Goal: Task Accomplishment & Management: Manage account settings

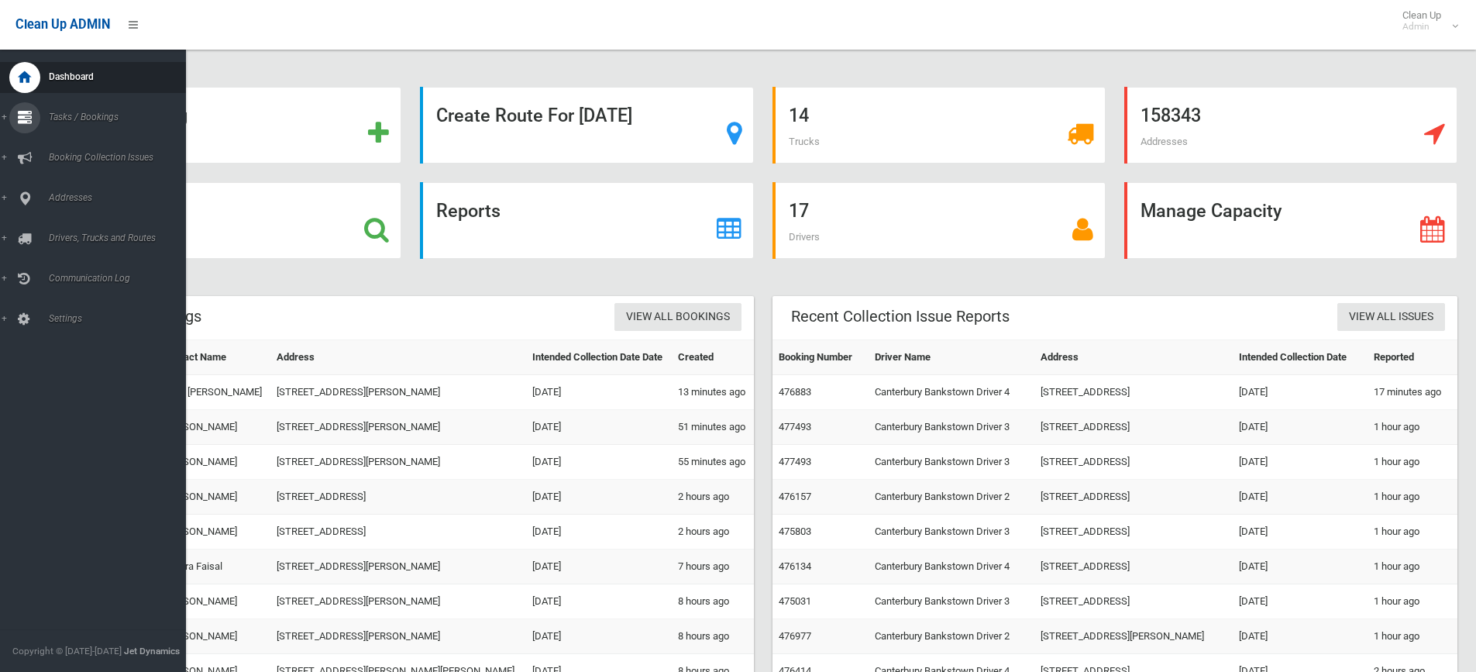
click at [5, 118] on link "Tasks / Bookings" at bounding box center [99, 117] width 198 height 31
click at [66, 229] on span "Search" at bounding box center [114, 230] width 140 height 11
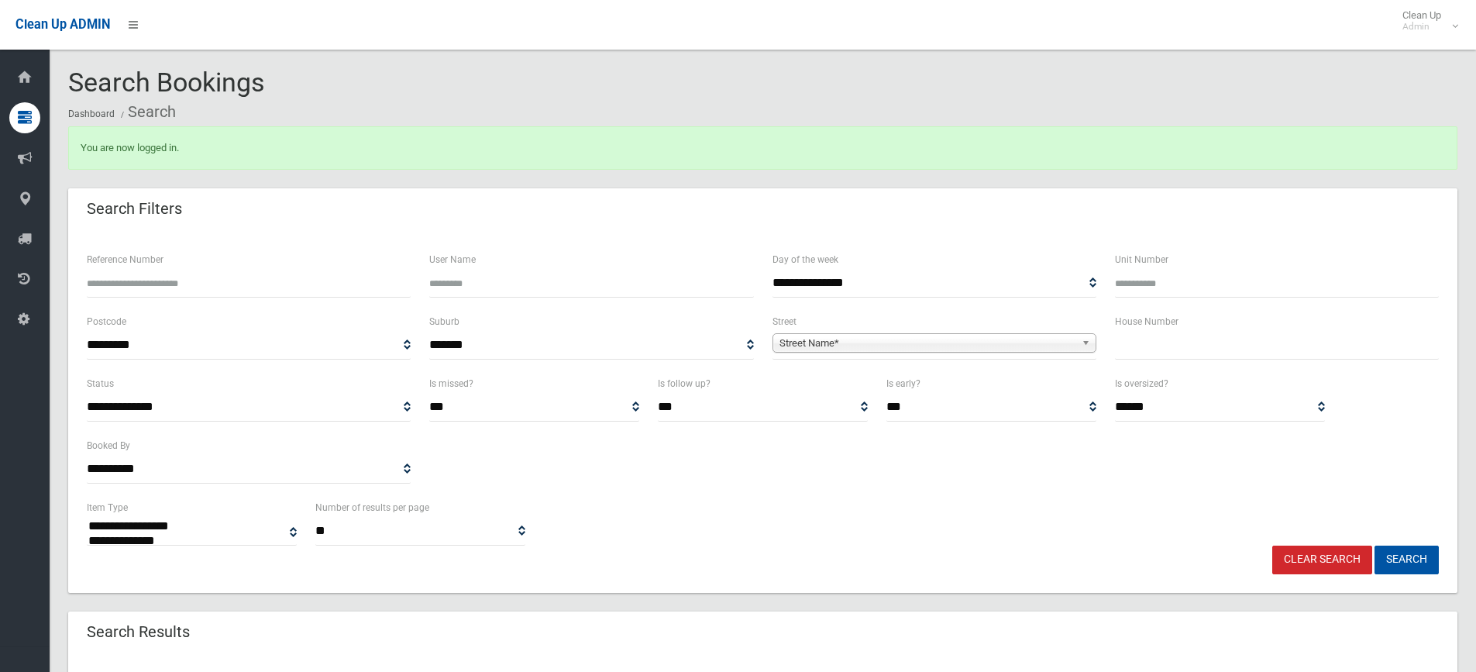
select select
click at [1145, 352] on input "text" at bounding box center [1277, 345] width 324 height 29
type input "**"
click at [877, 336] on span "Street Name*" at bounding box center [927, 343] width 296 height 19
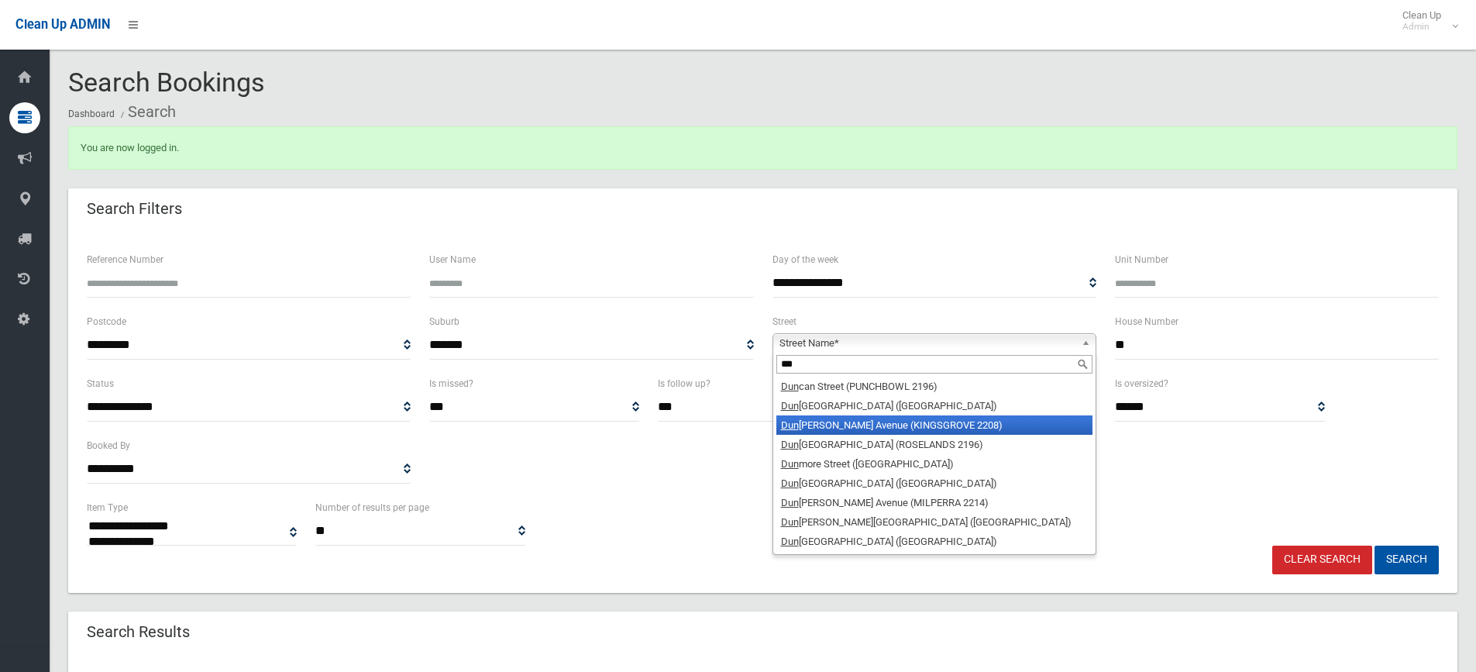
type input "***"
click at [877, 428] on li "Dun kirk Avenue (KINGSGROVE 2208)" at bounding box center [934, 424] width 316 height 19
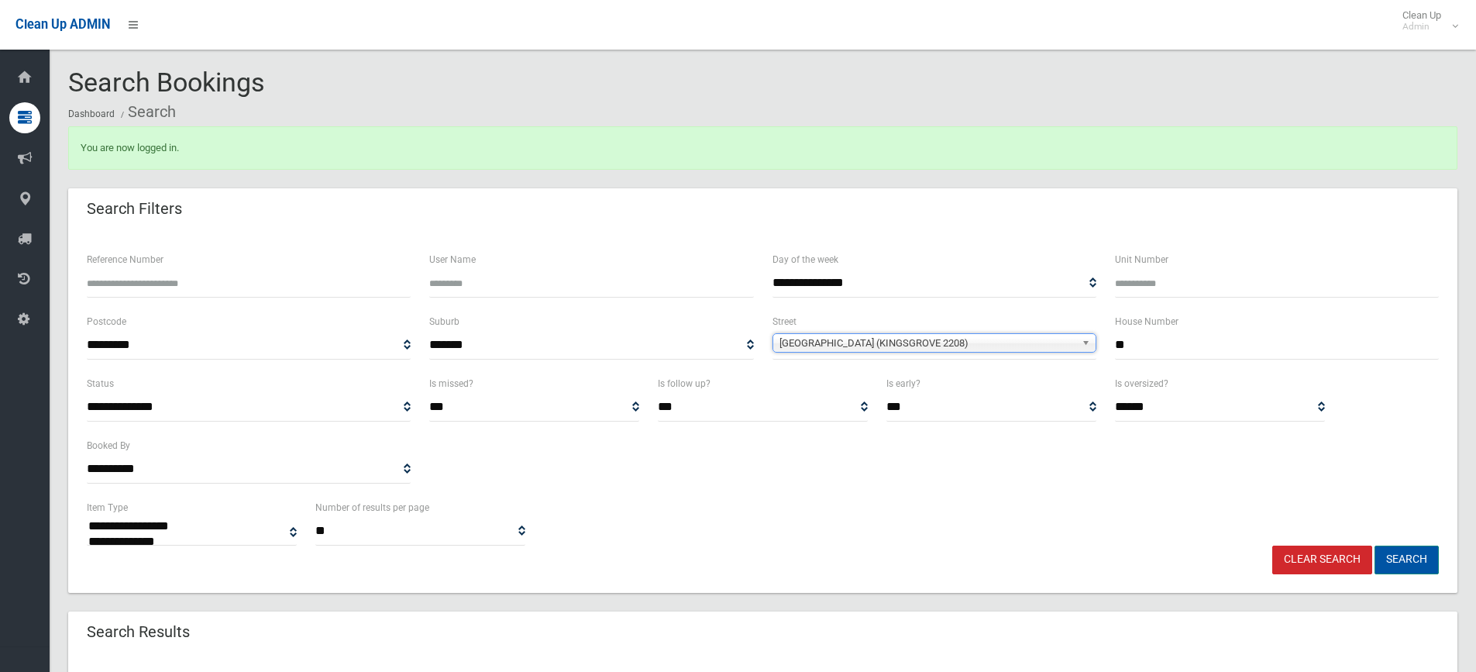
click at [1405, 561] on button "Search" at bounding box center [1406, 559] width 64 height 29
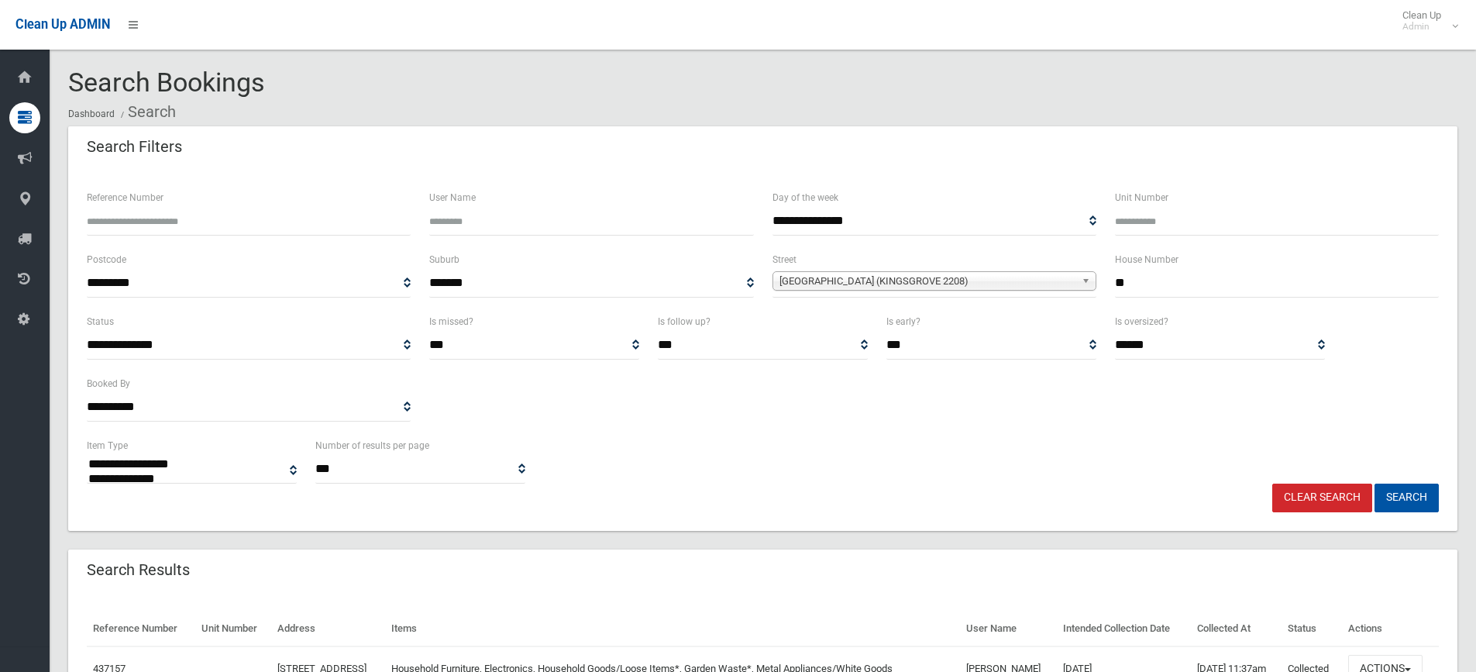
select select
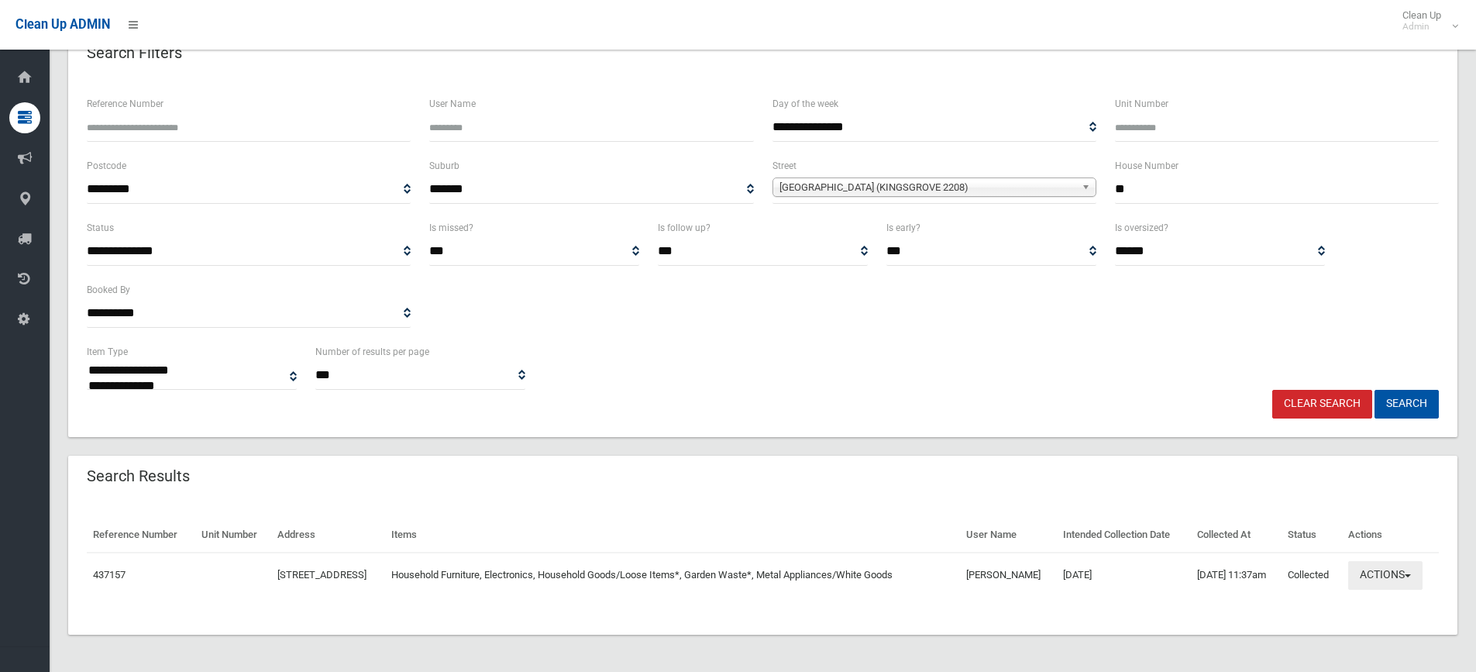
click at [1416, 568] on button "Actions" at bounding box center [1385, 575] width 74 height 29
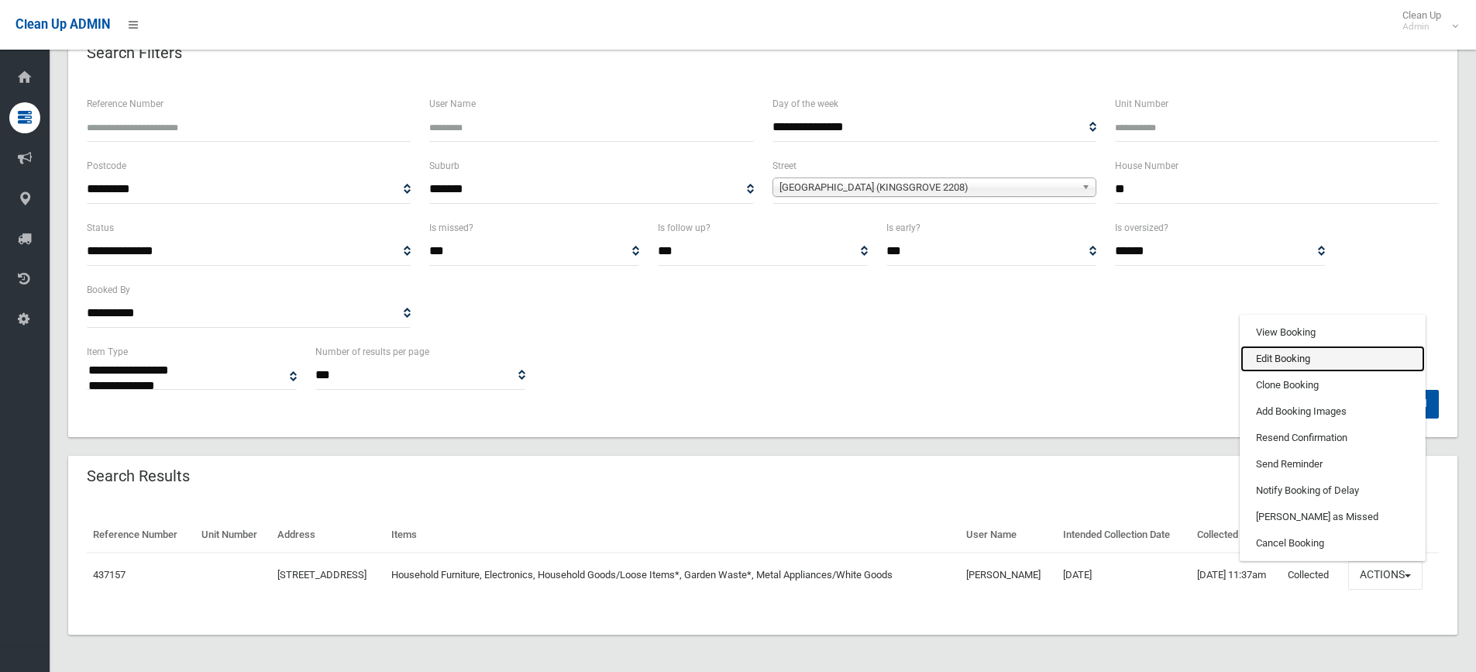
click at [1283, 352] on link "Edit Booking" at bounding box center [1332, 359] width 184 height 26
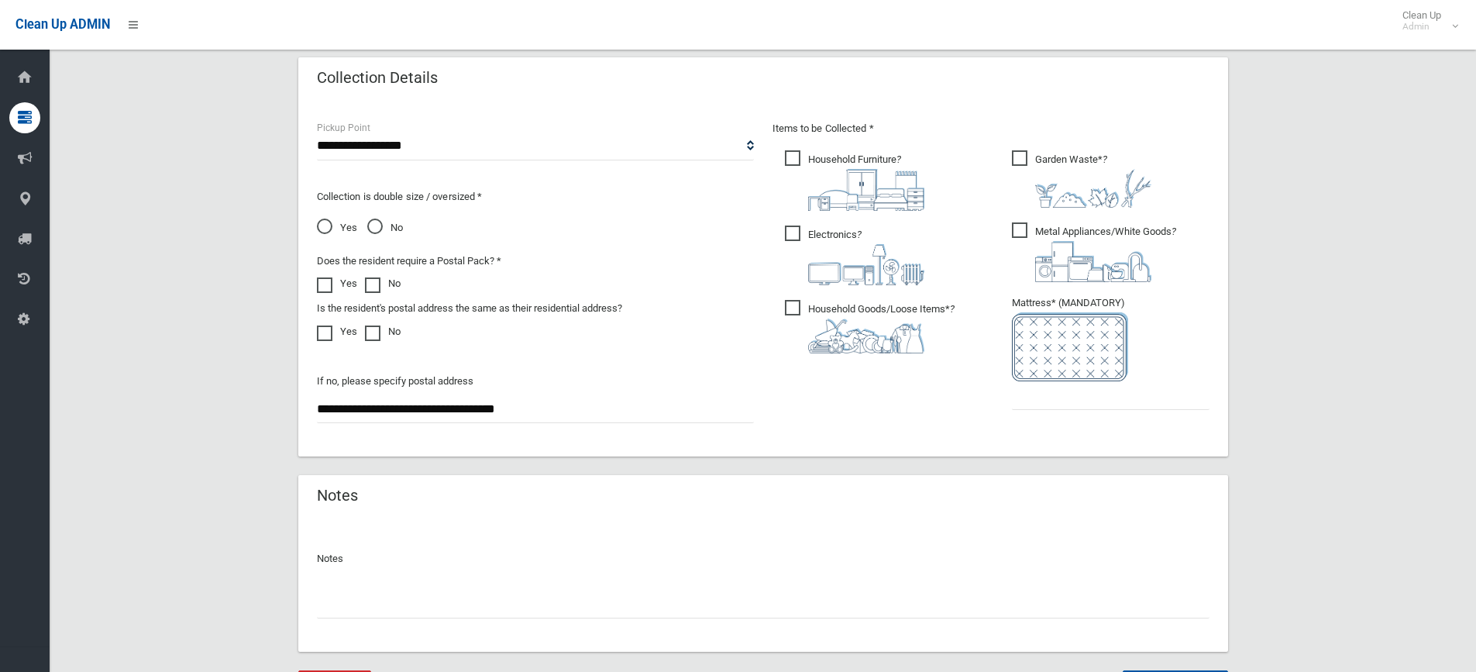
scroll to position [852, 0]
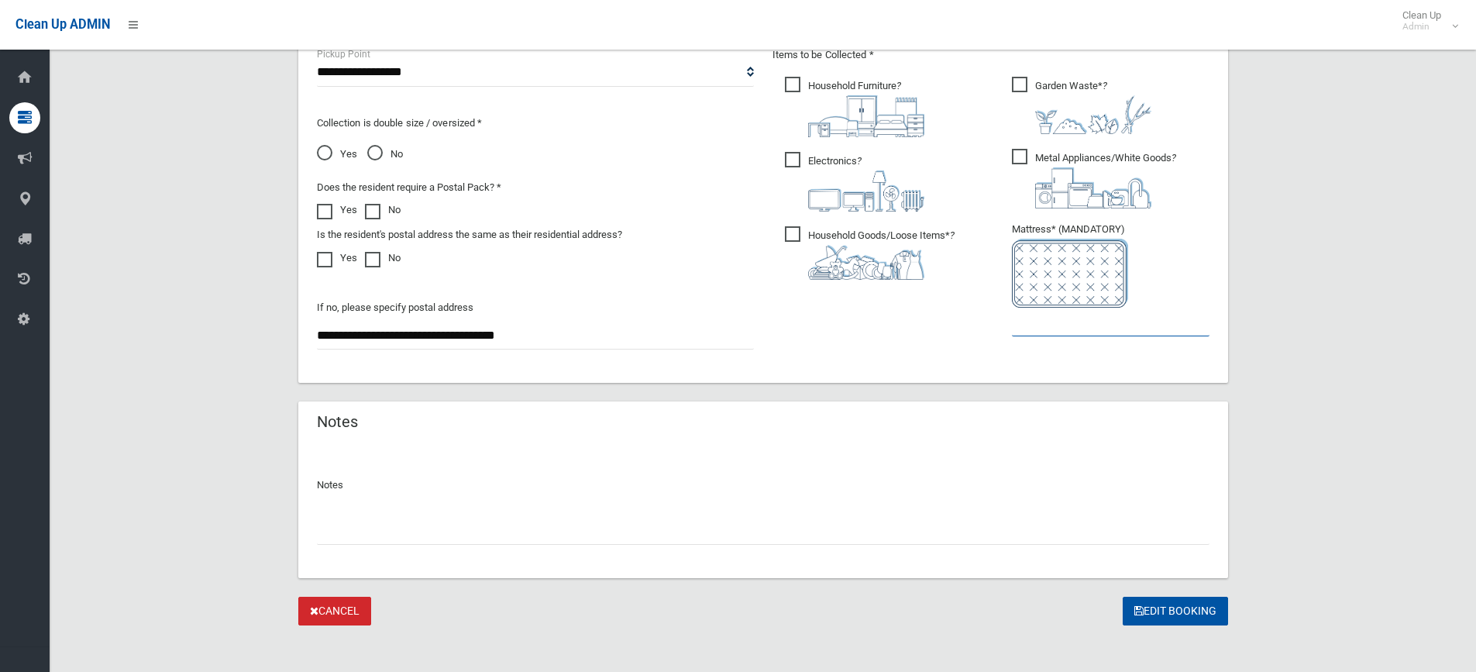
click at [1032, 326] on input "text" at bounding box center [1111, 322] width 198 height 29
type input "*"
click at [1164, 608] on button "Edit Booking" at bounding box center [1175, 611] width 105 height 29
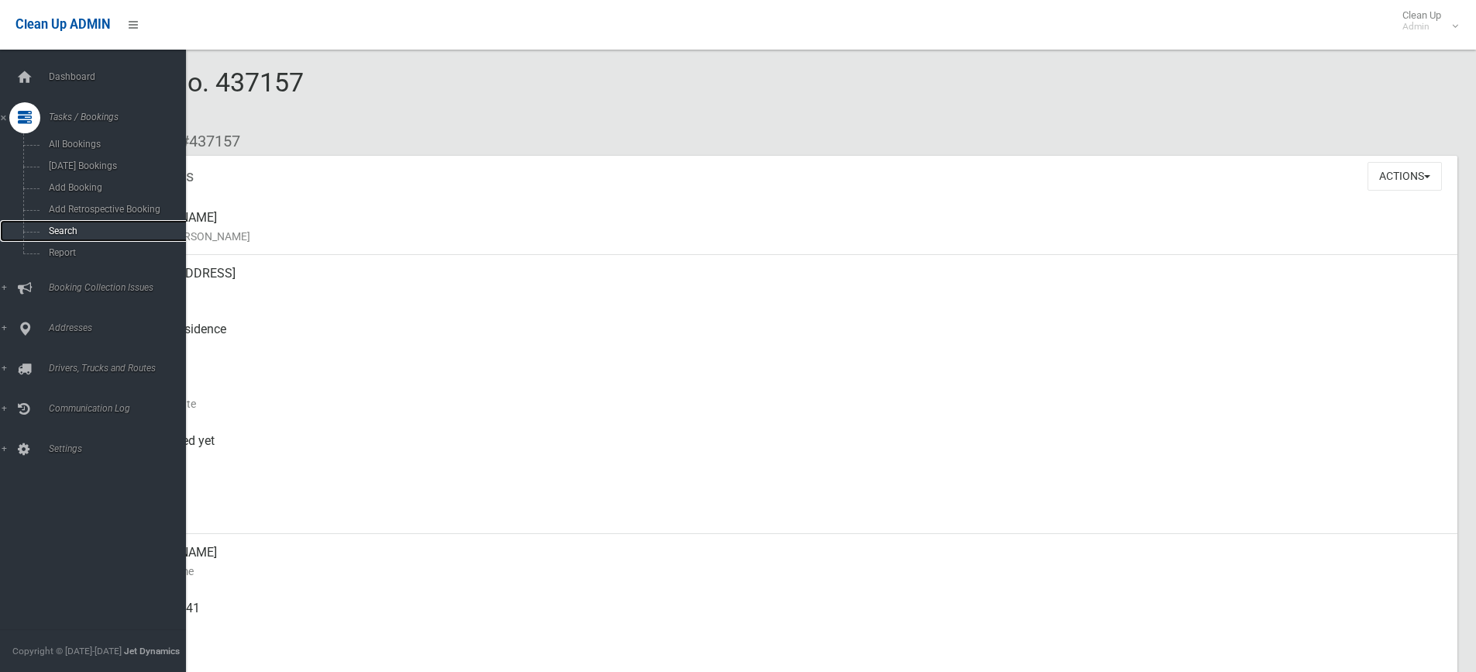
click at [58, 232] on span "Search" at bounding box center [114, 230] width 140 height 11
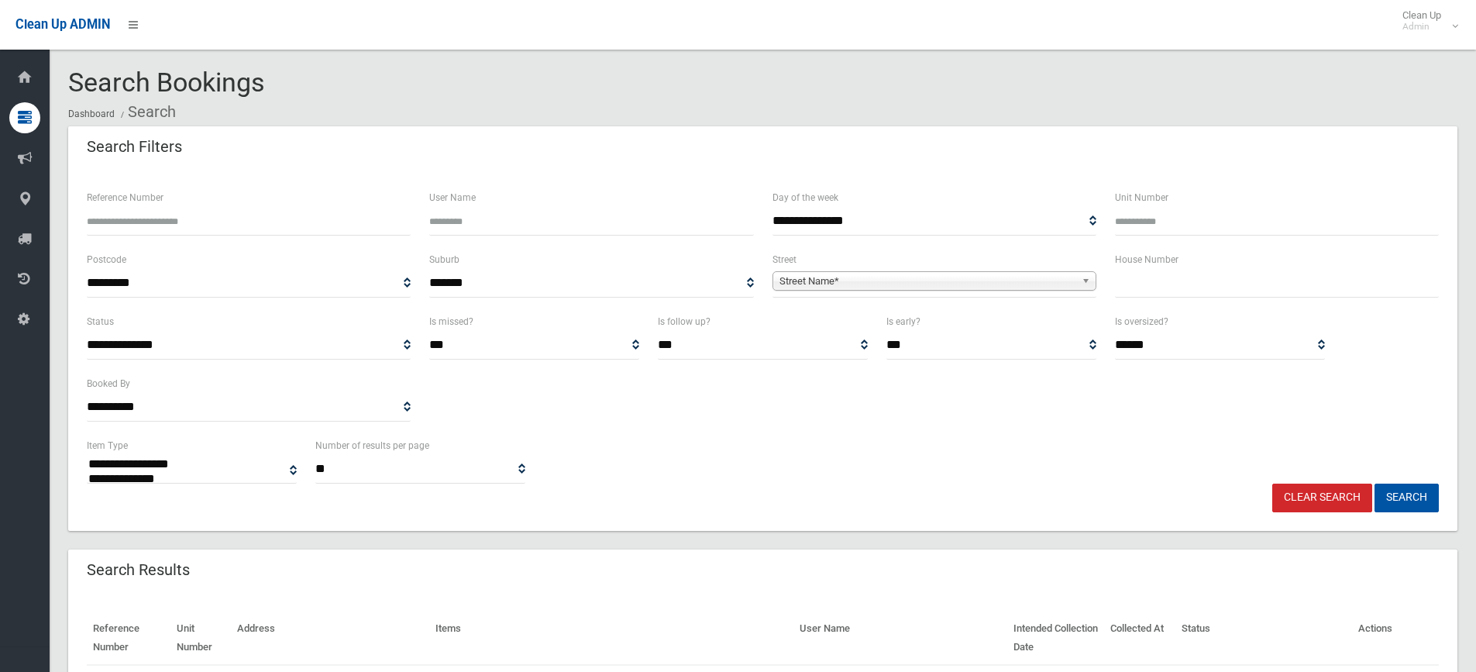
select select
click at [1157, 275] on input "text" at bounding box center [1277, 283] width 324 height 29
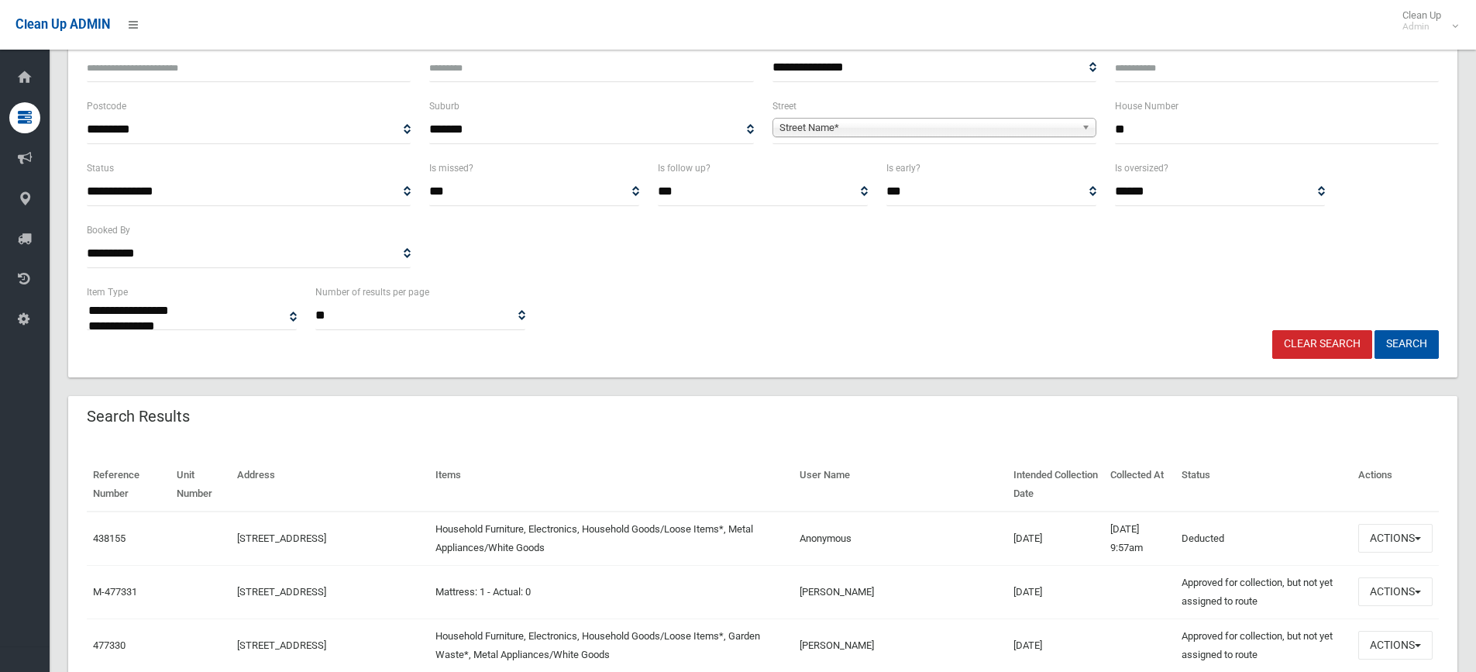
scroll to position [155, 0]
type input "**"
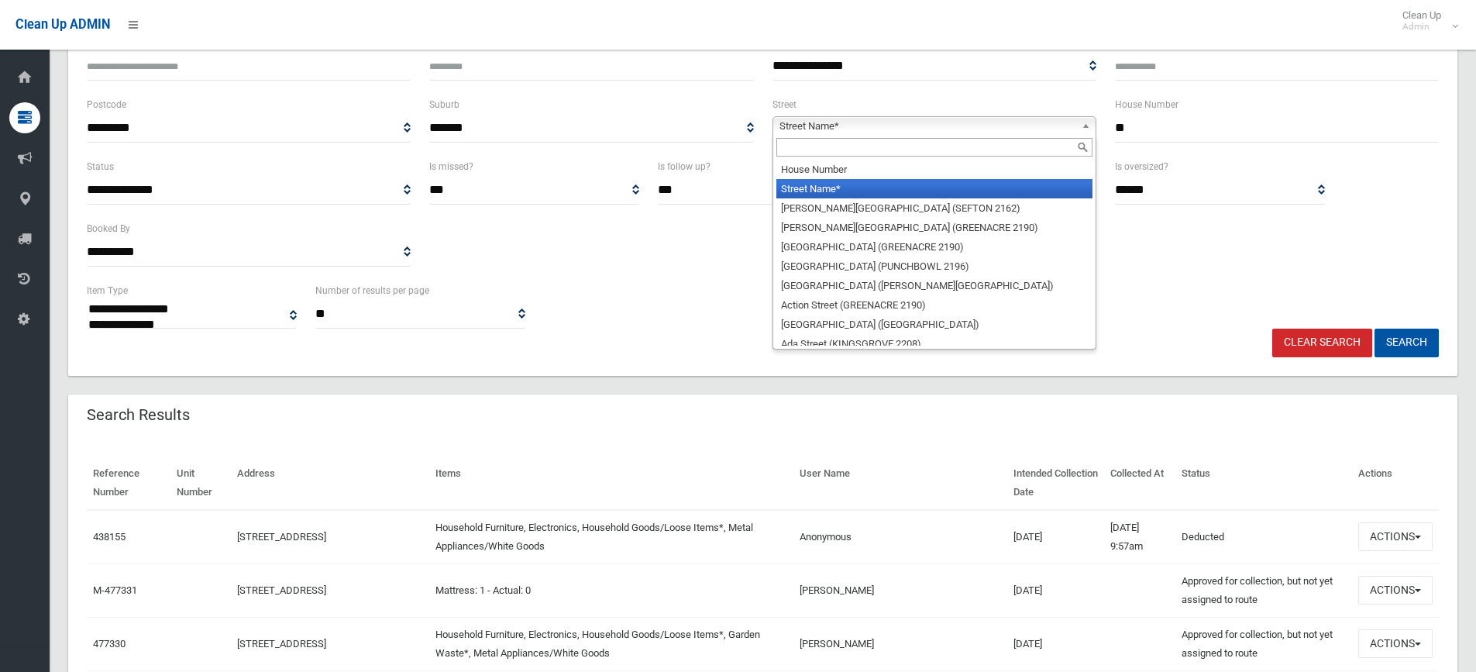
click at [793, 117] on span "Street Name*" at bounding box center [927, 126] width 296 height 19
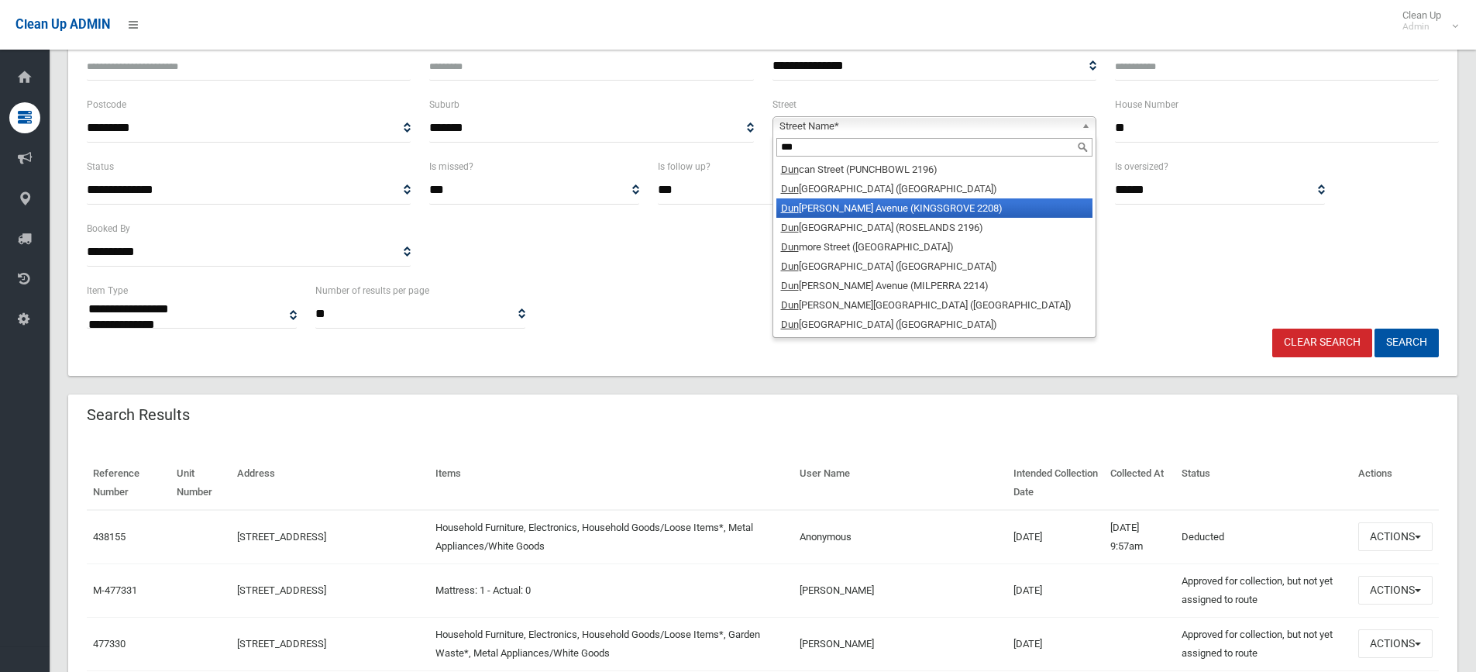
type input "***"
click at [832, 211] on li "[GEOGRAPHIC_DATA][PERSON_NAME] (KINGSGROVE 2208)" at bounding box center [934, 207] width 316 height 19
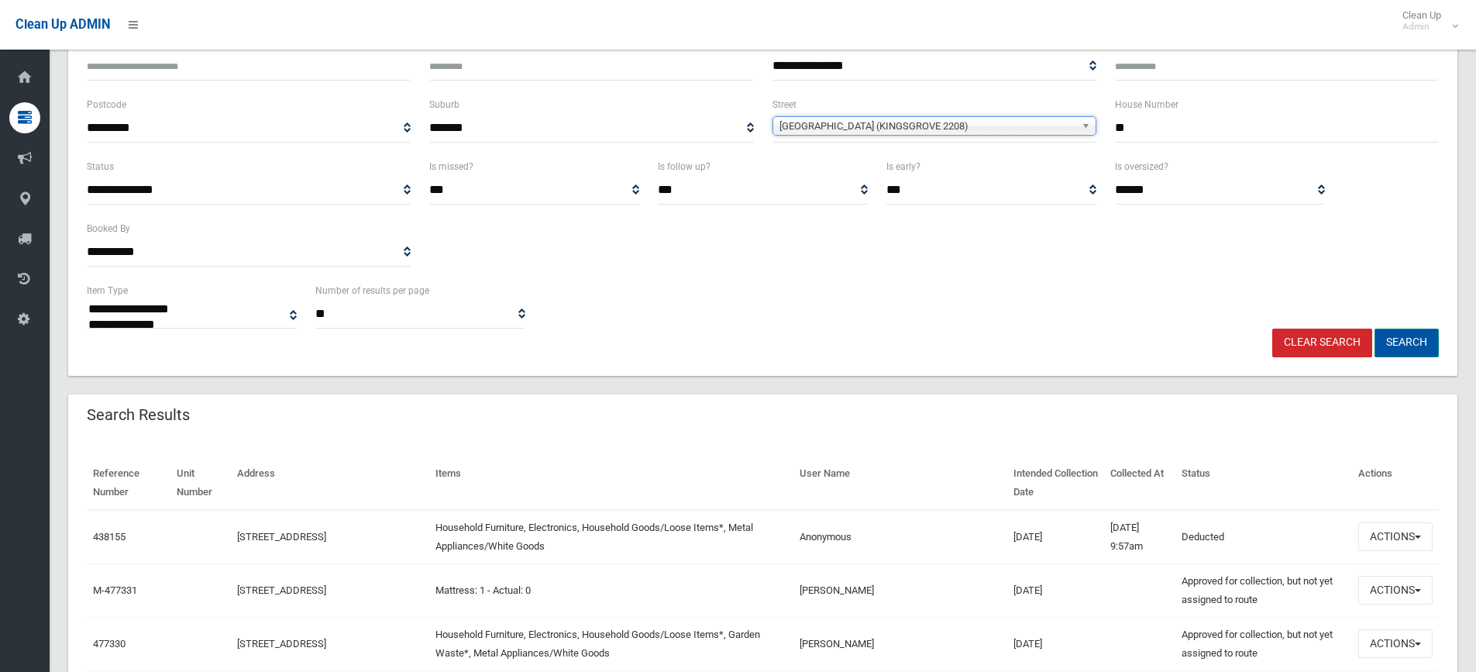
click at [1401, 339] on button "Search" at bounding box center [1406, 342] width 64 height 29
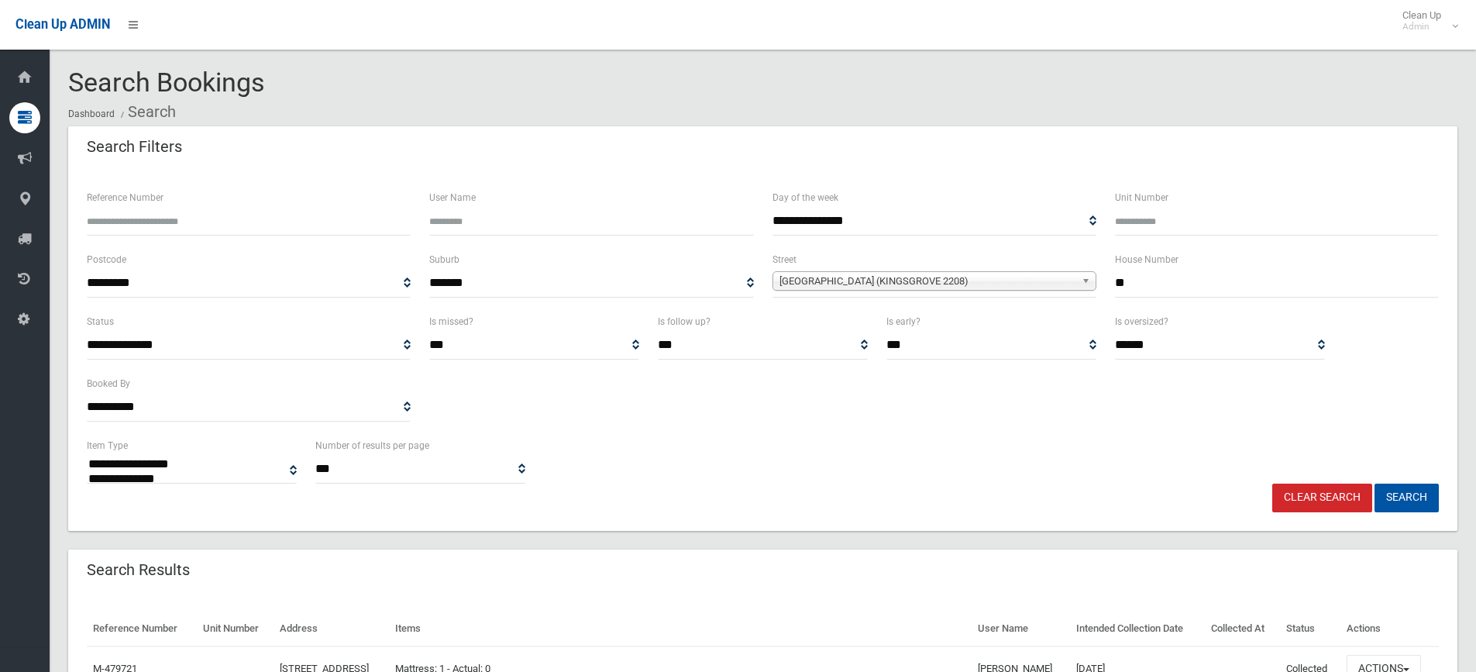
select select
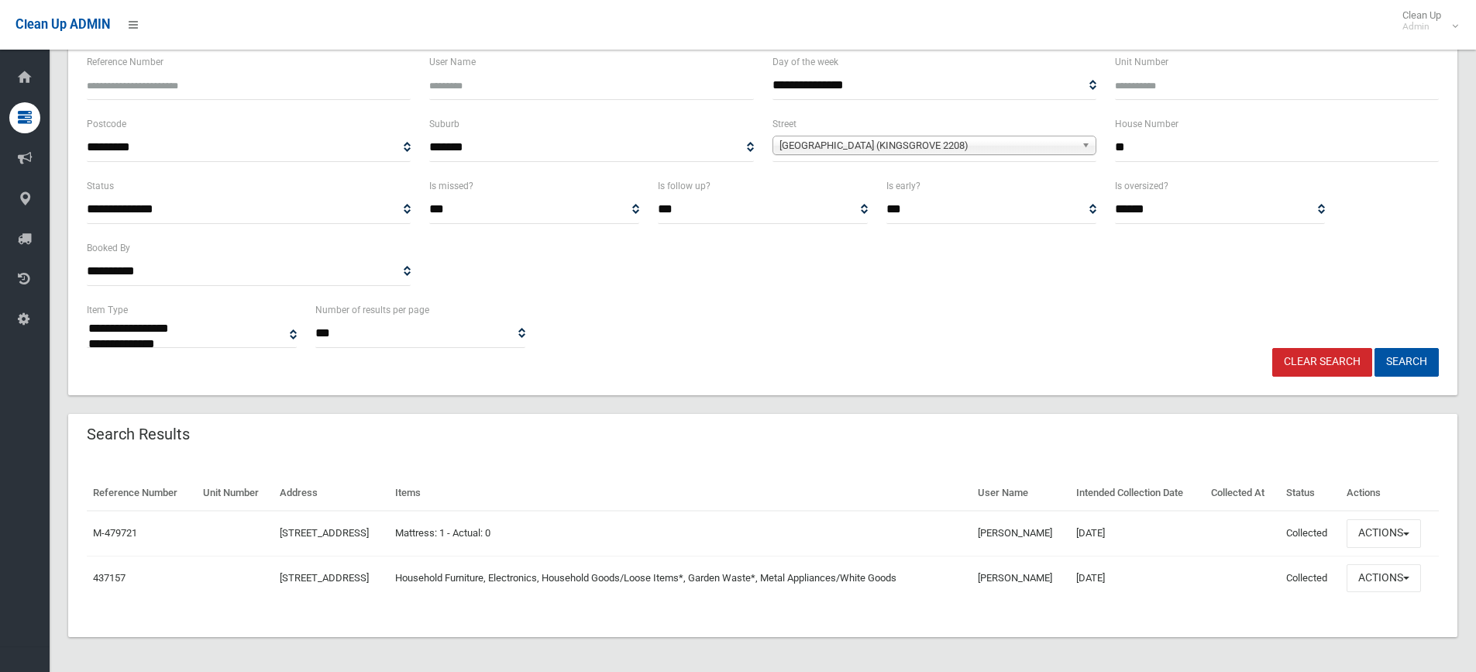
scroll to position [138, 0]
